Goal: Check status

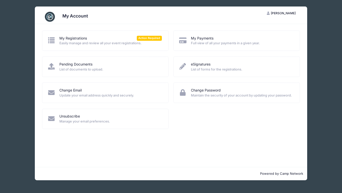
click at [214, 42] on span "Full view of all your payments in a given year." at bounding box center [242, 43] width 103 height 5
click at [81, 37] on link "My Registrations" at bounding box center [73, 38] width 28 height 5
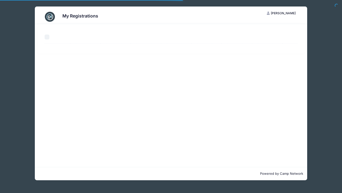
select select "50"
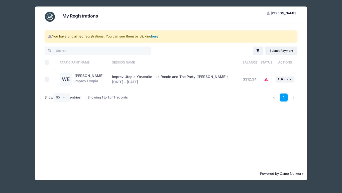
click at [155, 36] on link "here" at bounding box center [154, 36] width 7 height 4
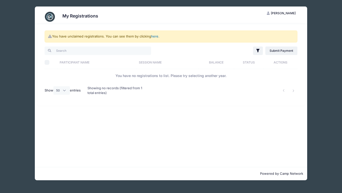
click at [156, 37] on link "here" at bounding box center [154, 36] width 7 height 4
click at [309, 17] on div "My Registrations WE William Elder My Account Logout You have unclaimed registra…" at bounding box center [171, 93] width 327 height 187
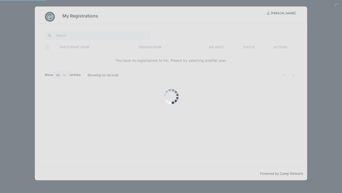
select select "50"
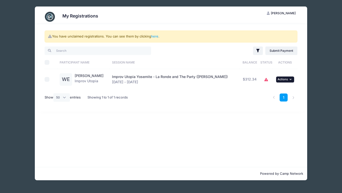
click at [281, 79] on span "Actions" at bounding box center [283, 80] width 10 height 4
click at [231, 120] on div "You have unclaimed registrations. You can see them by clicking here . Filter Fi…" at bounding box center [171, 95] width 273 height 143
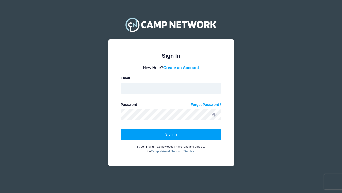
type input "nick@improvutopia.com"
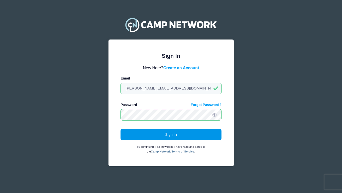
click at [165, 134] on button "Sign In" at bounding box center [171, 135] width 101 height 12
